Goal: Navigation & Orientation: Find specific page/section

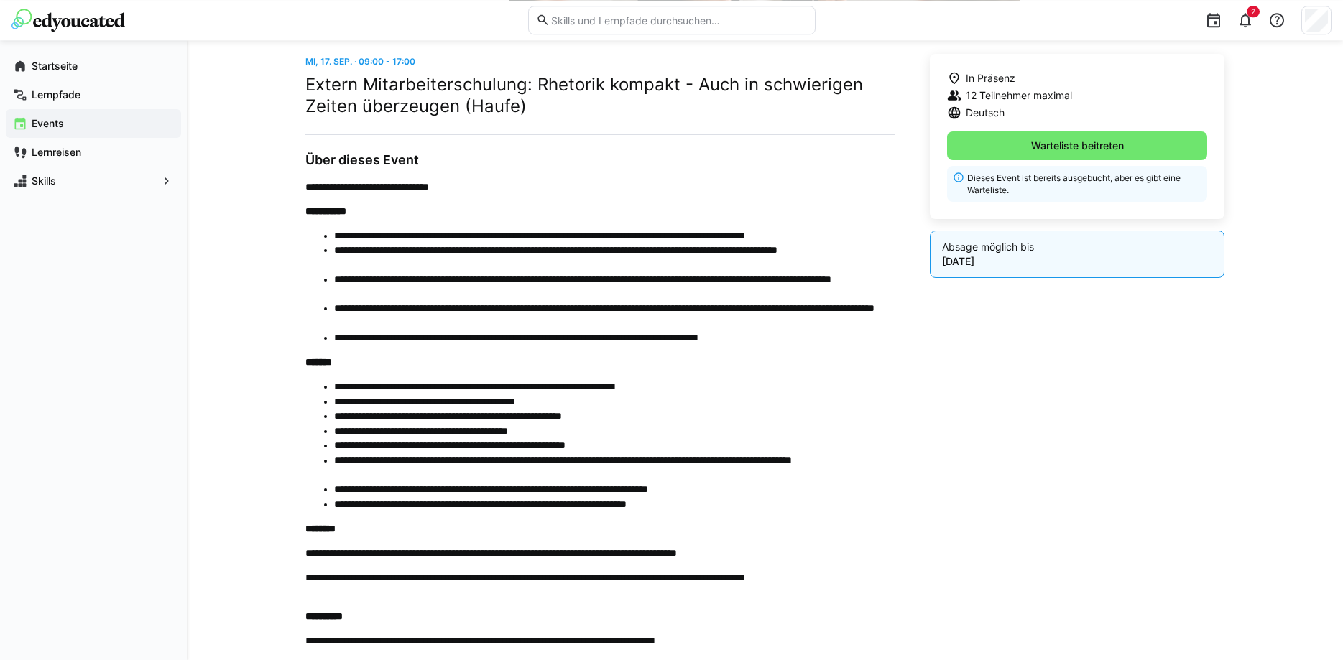
scroll to position [250, 0]
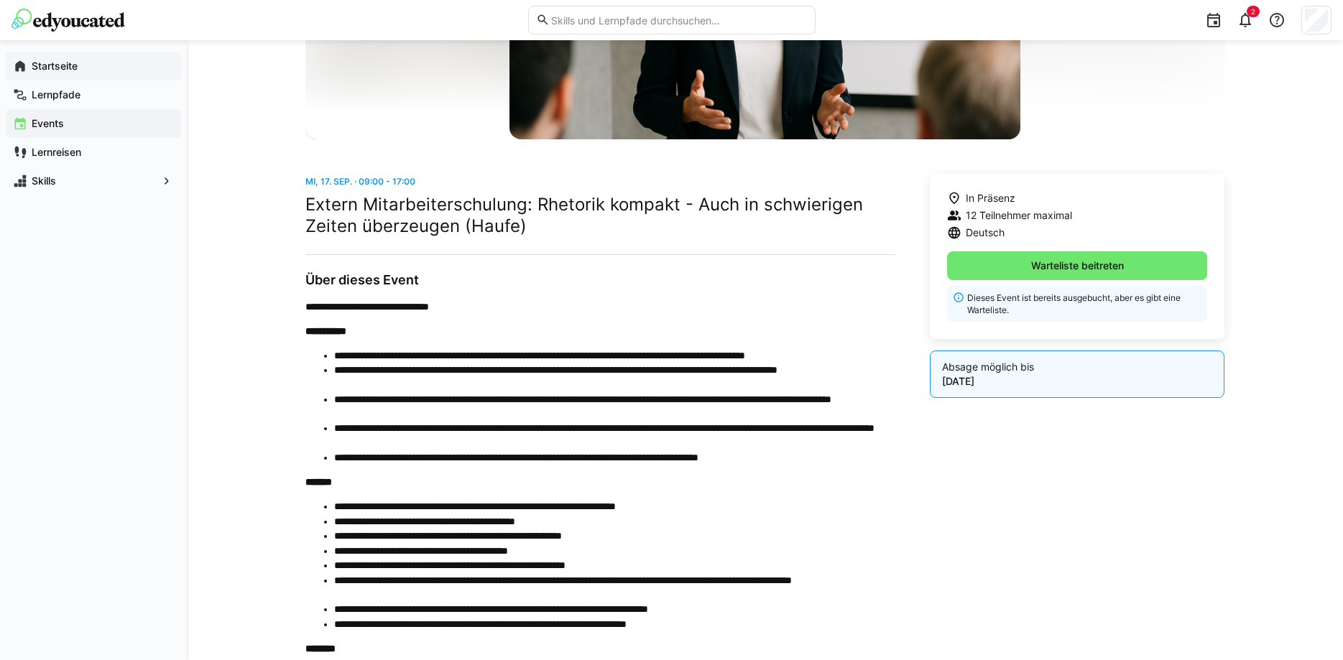
click at [0, 0] on app-navigation-label "Startseite" at bounding box center [0, 0] width 0 height 0
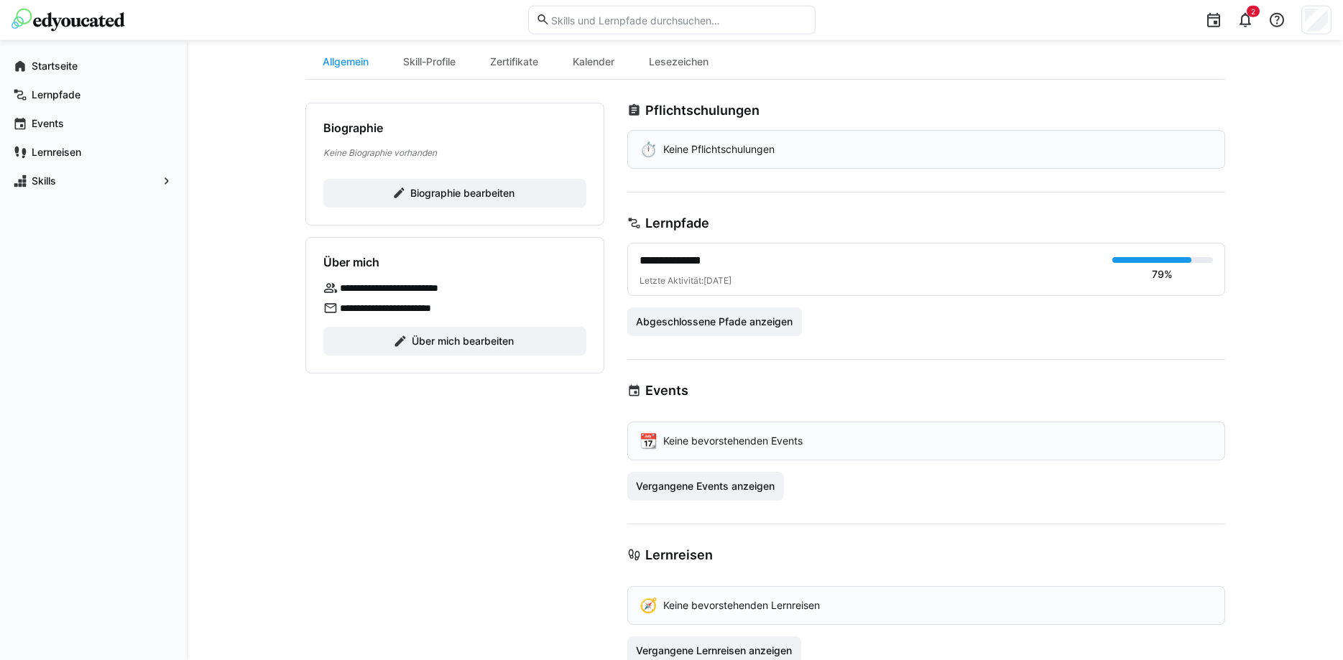
scroll to position [170, 0]
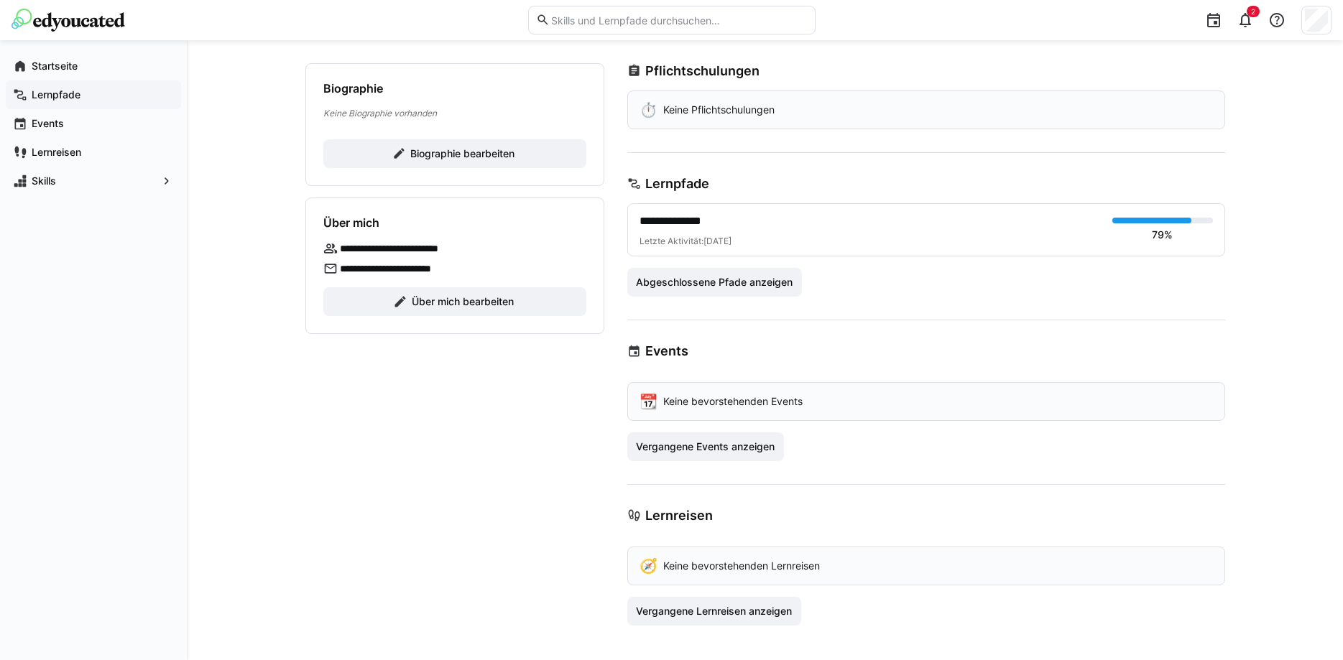
click at [0, 0] on app-navigation-label "Lernpfade" at bounding box center [0, 0] width 0 height 0
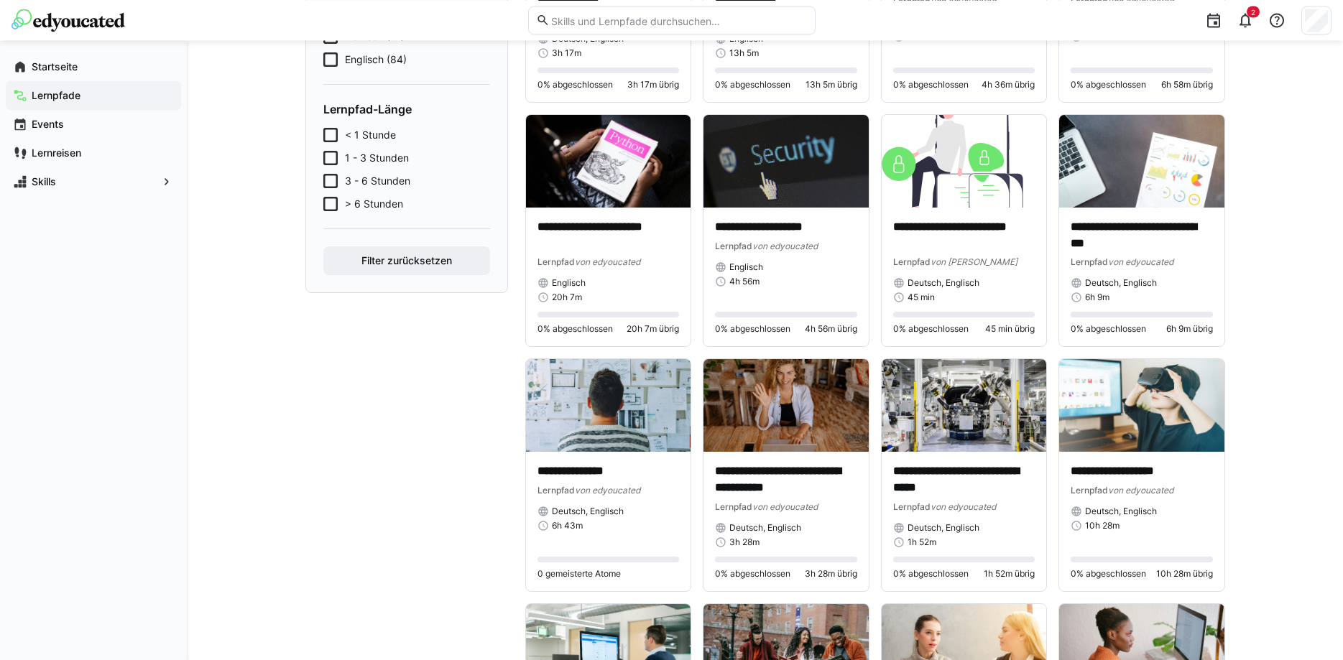
scroll to position [660, 0]
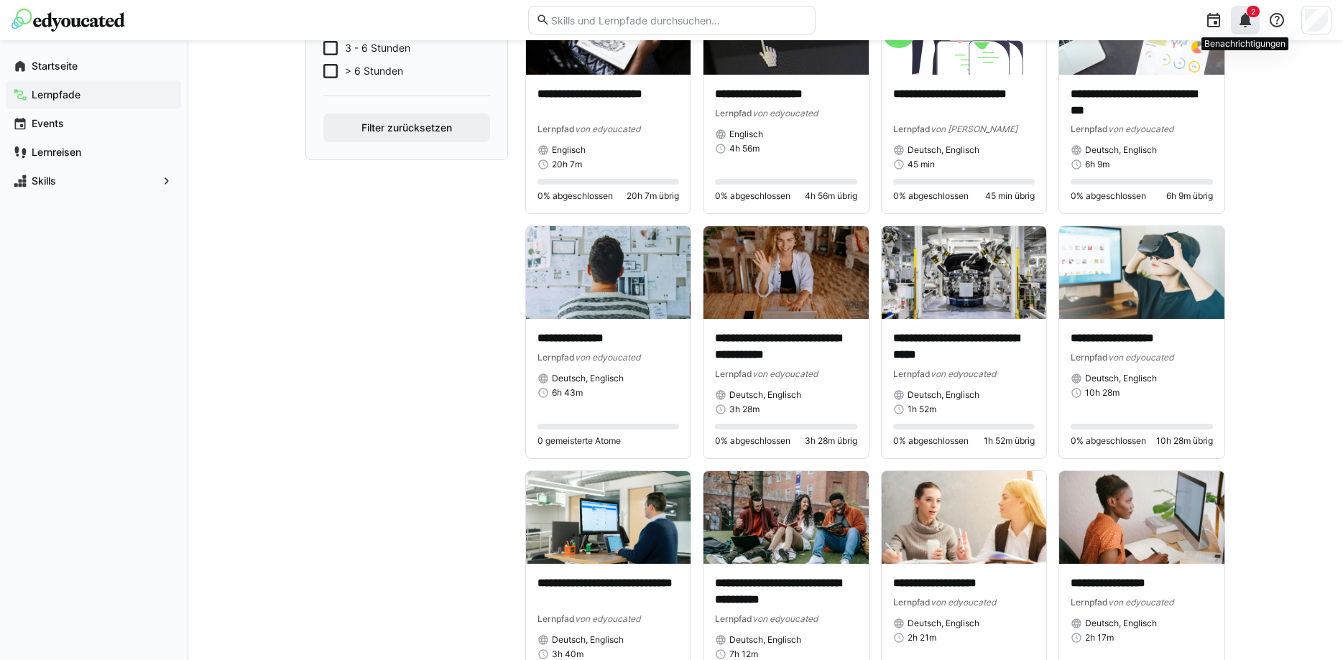
click at [1246, 20] on eds-icon at bounding box center [1245, 19] width 17 height 17
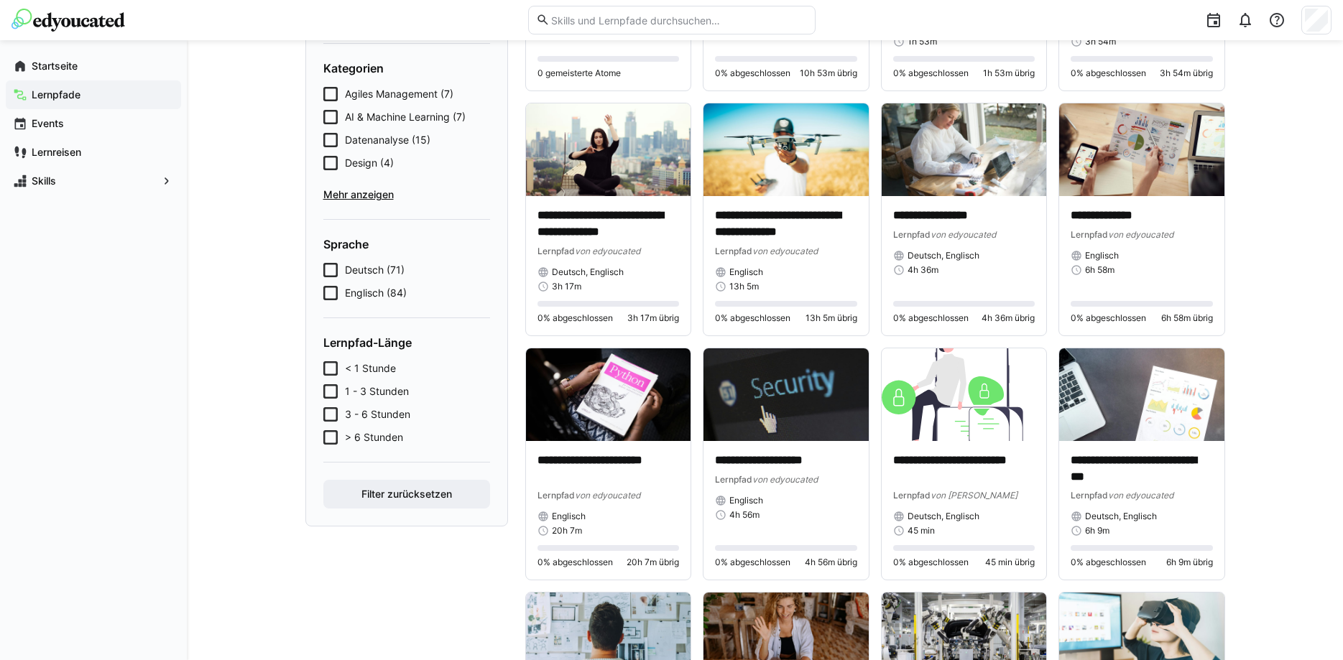
scroll to position [0, 0]
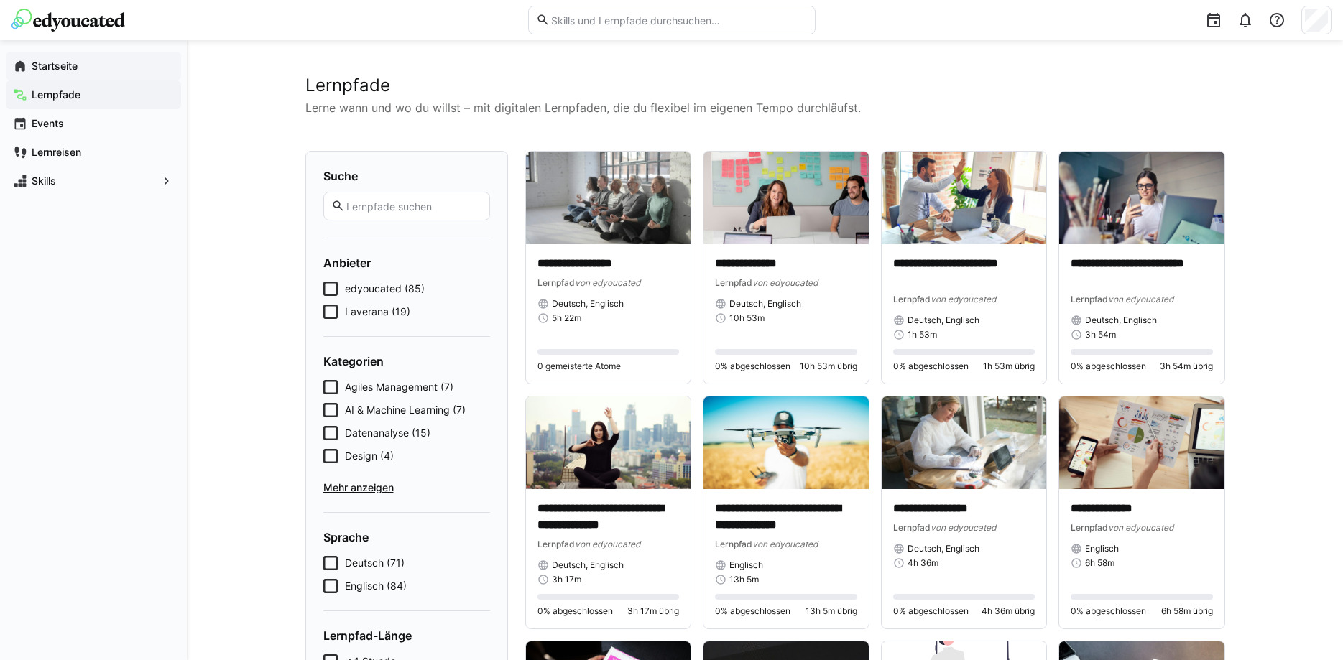
click at [0, 0] on app-navigation-label "Startseite" at bounding box center [0, 0] width 0 height 0
